Goal: Task Accomplishment & Management: Use online tool/utility

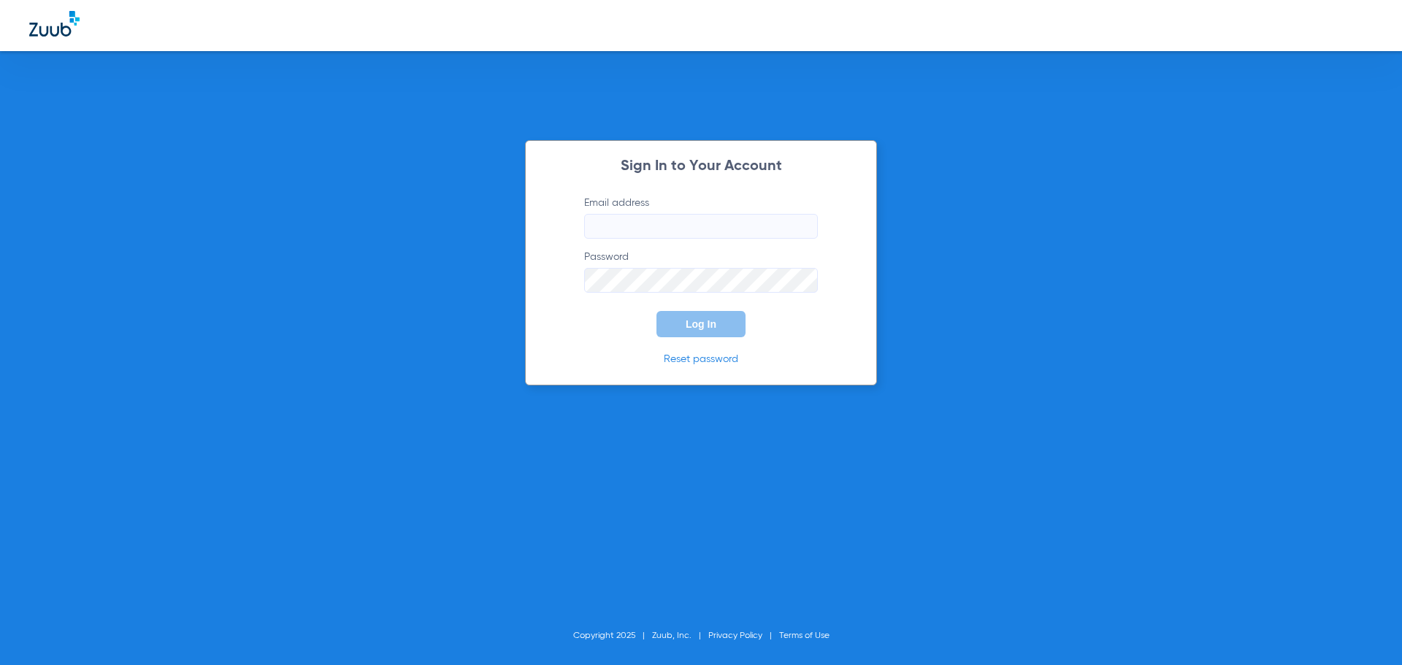
type input "[EMAIL_ADDRESS][DOMAIN_NAME]"
click at [698, 332] on button "Log In" at bounding box center [700, 324] width 89 height 26
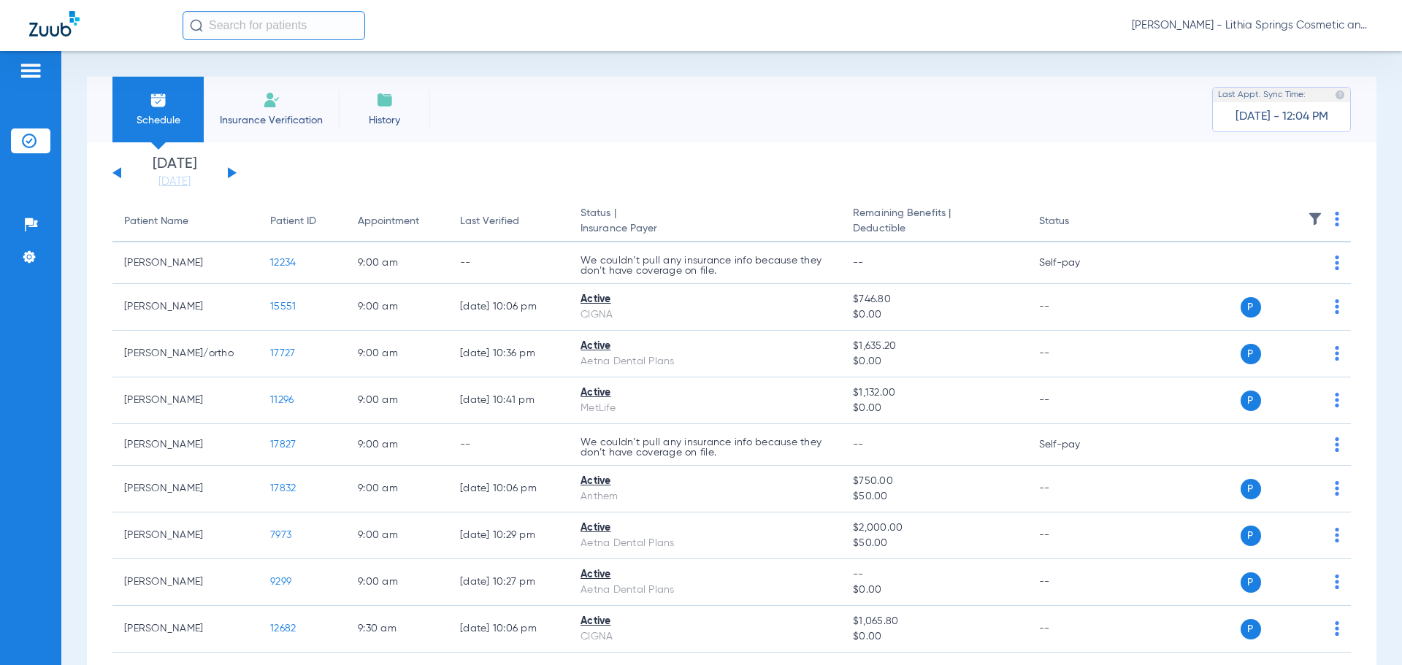
click at [259, 33] on input "text" at bounding box center [274, 25] width 183 height 29
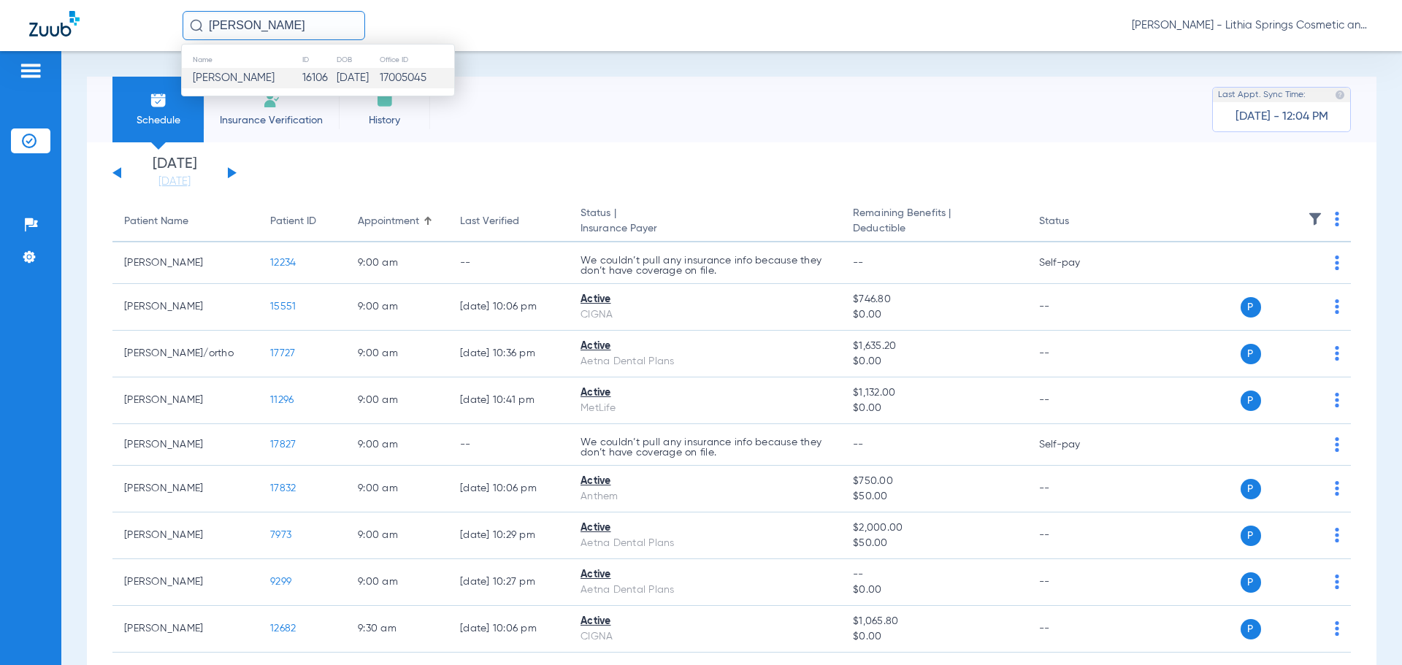
type input "[PERSON_NAME]"
click at [275, 80] on span "[PERSON_NAME]" at bounding box center [234, 77] width 82 height 11
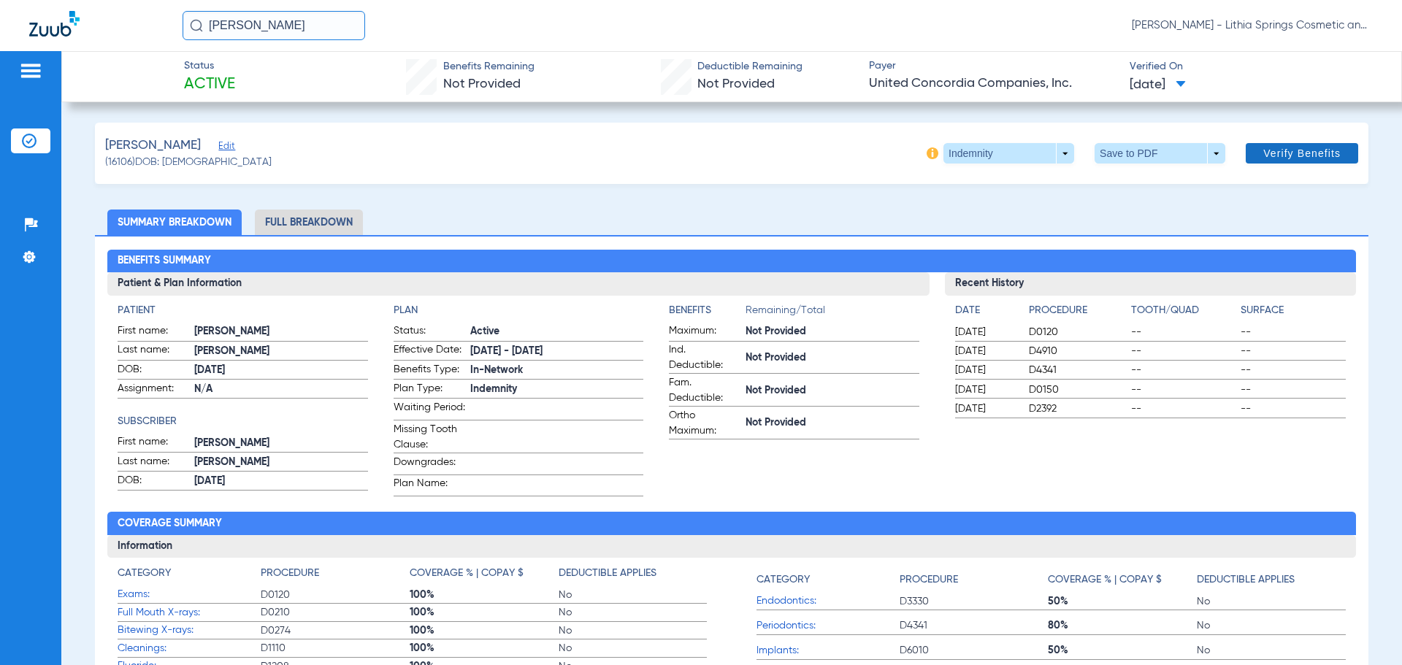
click at [1280, 158] on span "Verify Benefits" at bounding box center [1301, 154] width 77 height 12
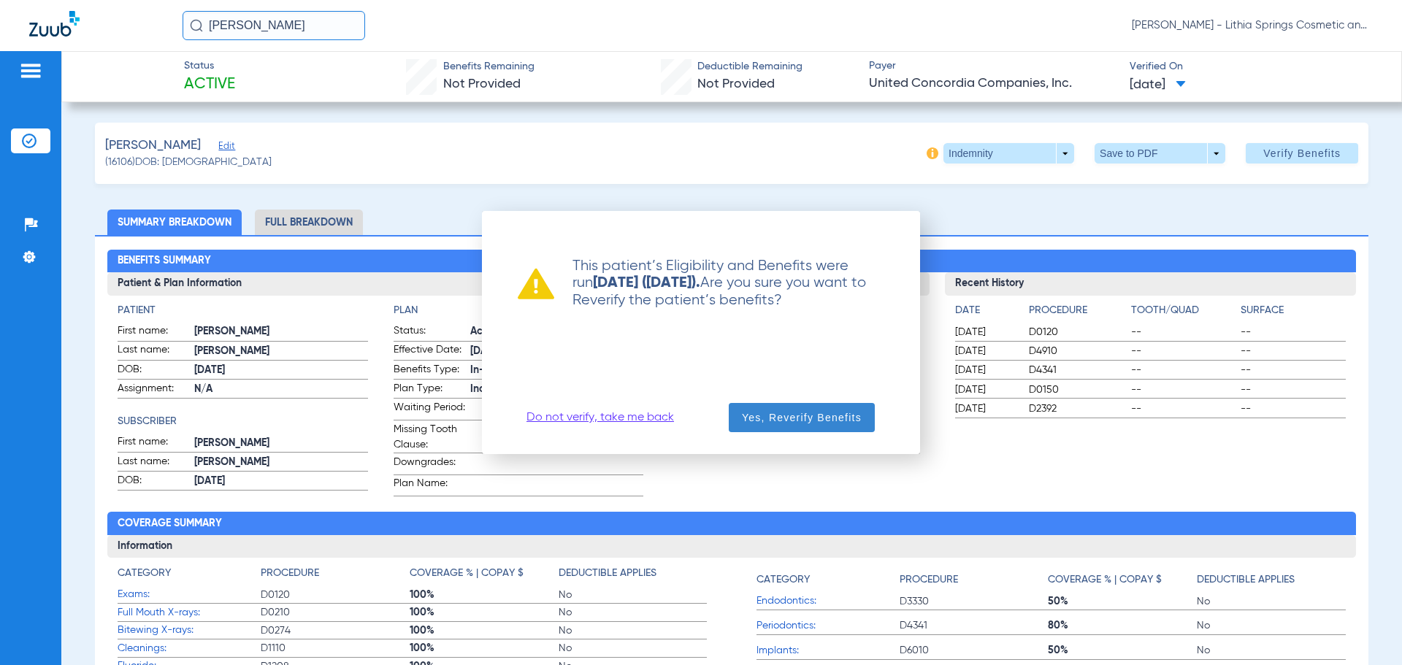
click at [797, 419] on span "Yes, Reverify Benefits" at bounding box center [802, 417] width 120 height 15
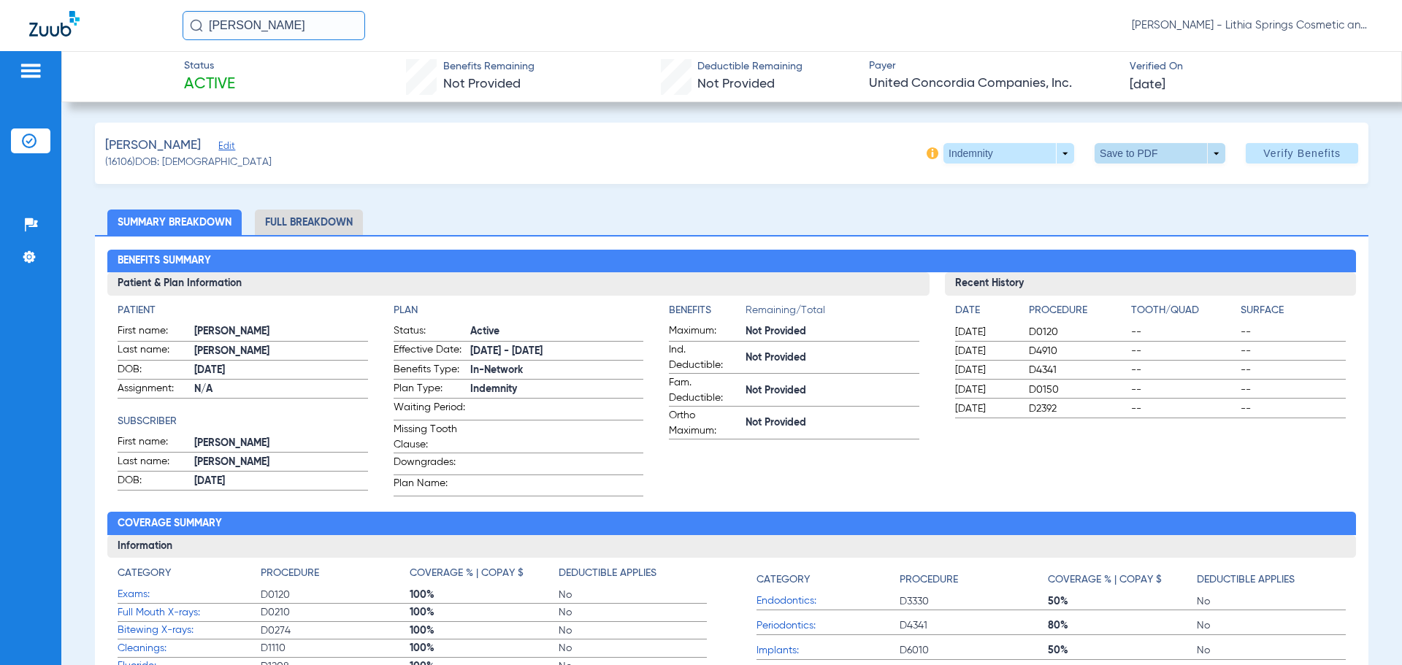
click at [1120, 153] on span at bounding box center [1160, 153] width 131 height 20
click at [1133, 177] on span "Save to PDF" at bounding box center [1154, 182] width 58 height 10
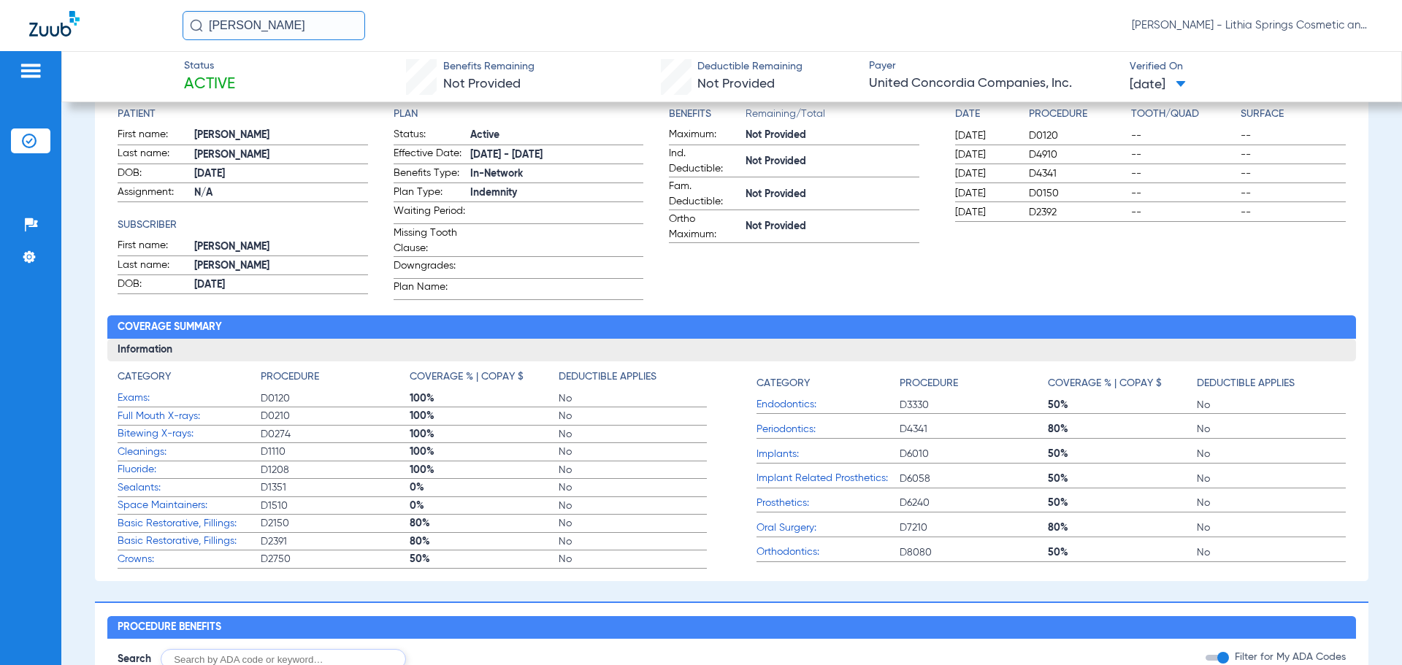
scroll to position [219, 0]
